Goal: Task Accomplishment & Management: Manage account settings

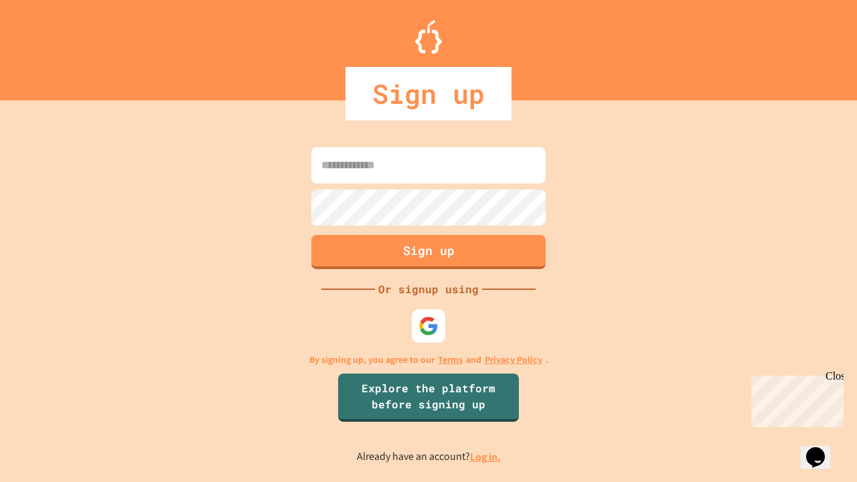
click at [486, 457] on link "Log in." at bounding box center [485, 457] width 31 height 14
